Goal: Check status: Check status

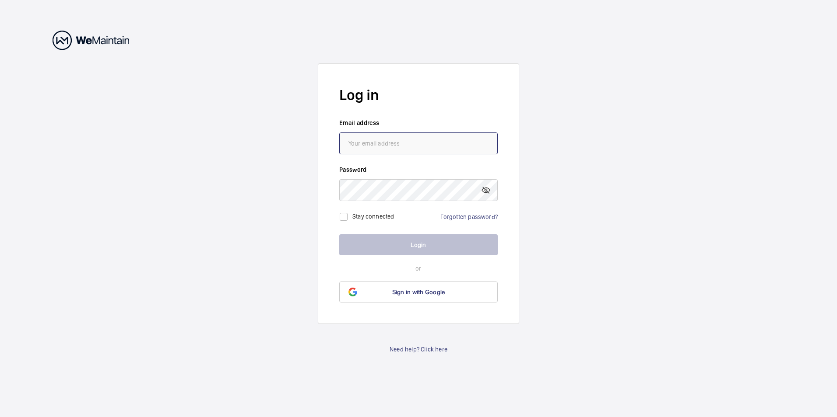
type input "[EMAIL_ADDRESS][DOMAIN_NAME]"
click at [402, 242] on button "Login" at bounding box center [418, 245] width 158 height 21
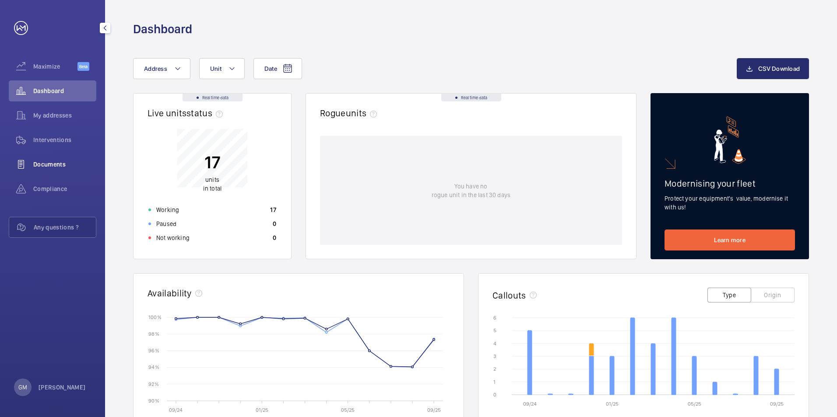
click at [64, 165] on span "Documents" at bounding box center [64, 164] width 63 height 9
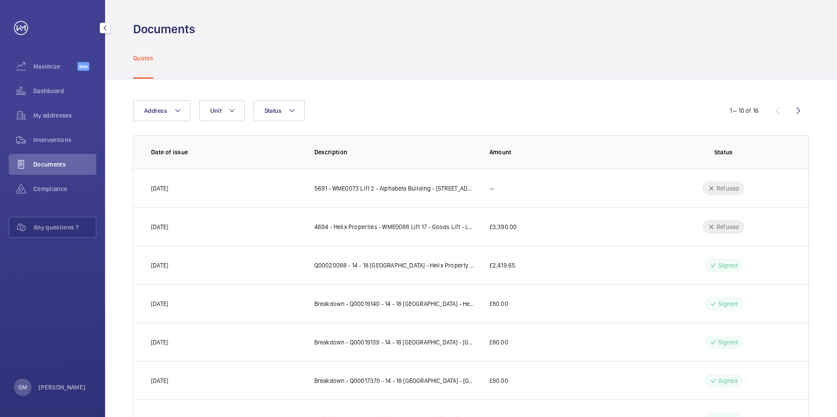
click at [108, 26] on mat-icon "button" at bounding box center [105, 28] width 11 height 7
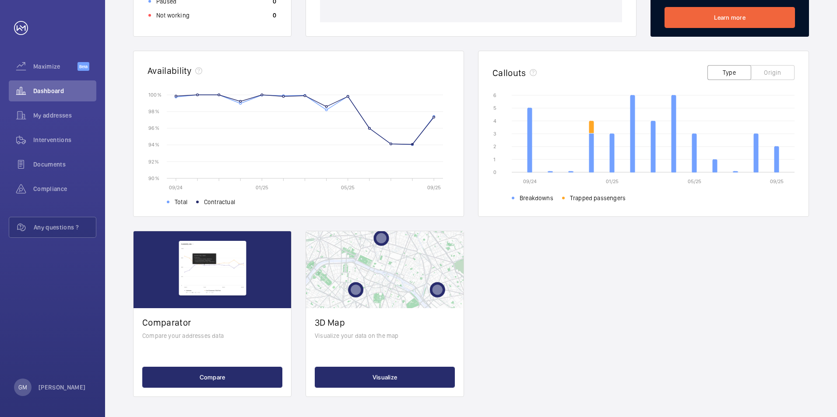
scroll to position [224, 0]
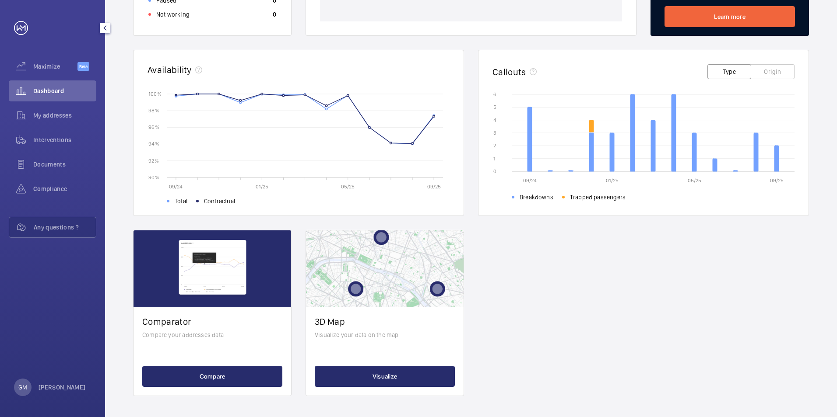
click at [649, 345] on div "Real time data Live units status﻿ 17 units in total Working 17 Paused 0 Not wor…" at bounding box center [471, 133] width 676 height 527
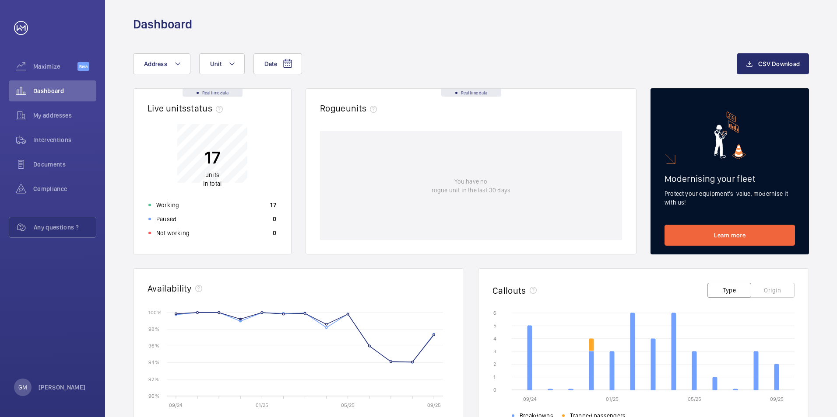
click at [245, 349] on rect at bounding box center [312, 355] width 276 height 84
